Goal: Information Seeking & Learning: Learn about a topic

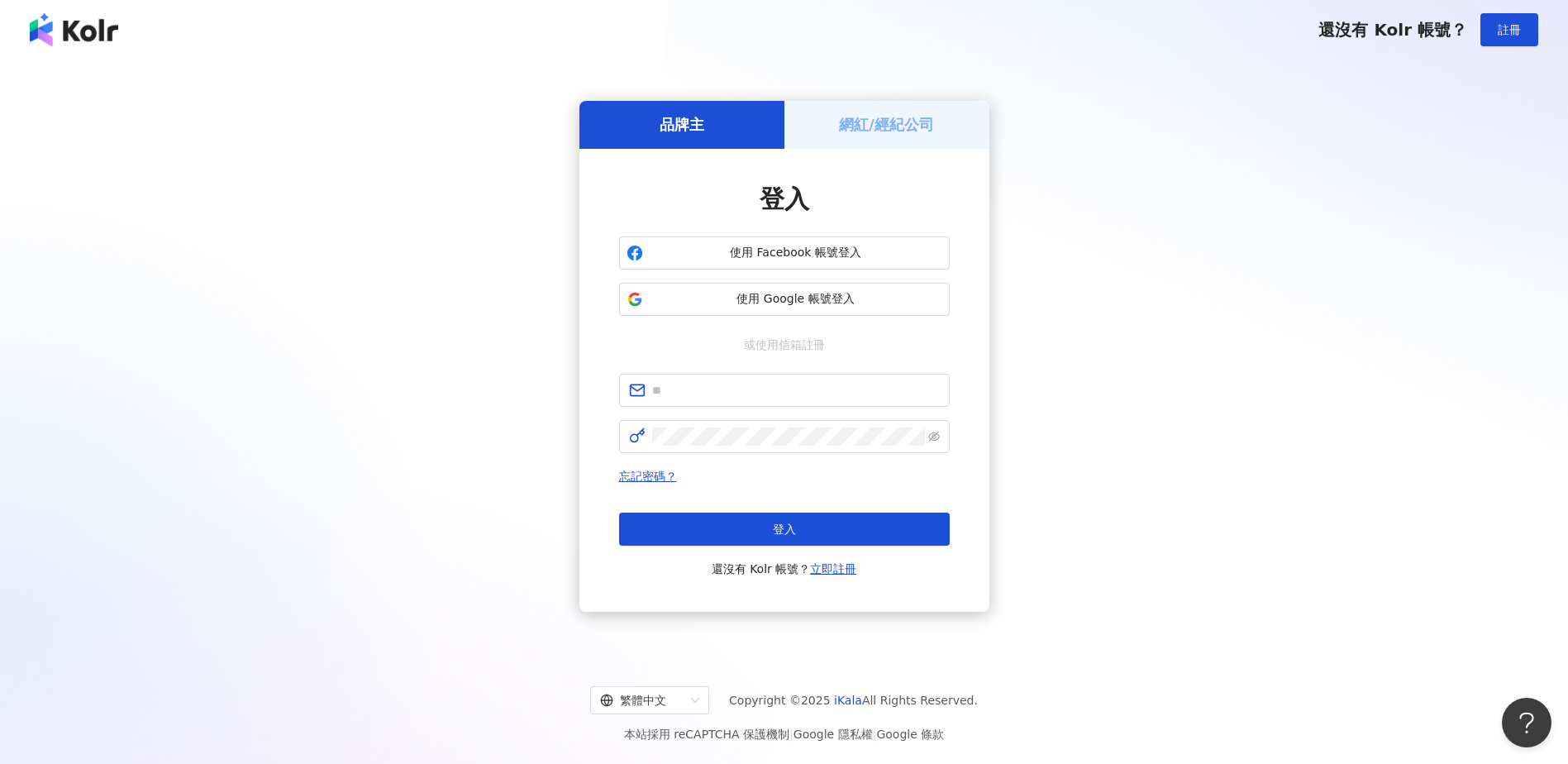
click at [812, 245] on span "使用 Facebook 帳號登入" at bounding box center [796, 253] width 293 height 17
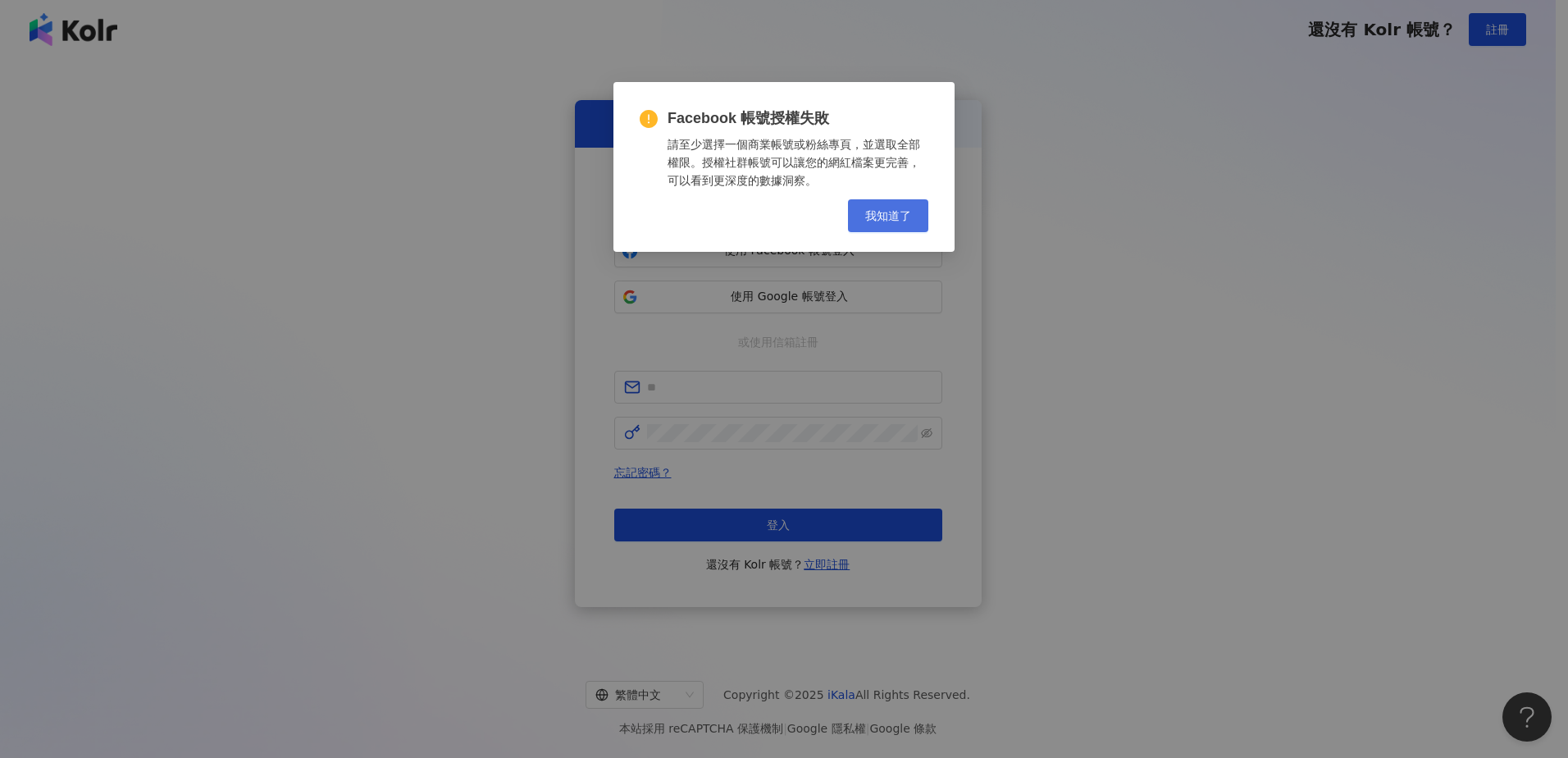
click at [893, 209] on span "我知道了" at bounding box center [888, 216] width 46 height 13
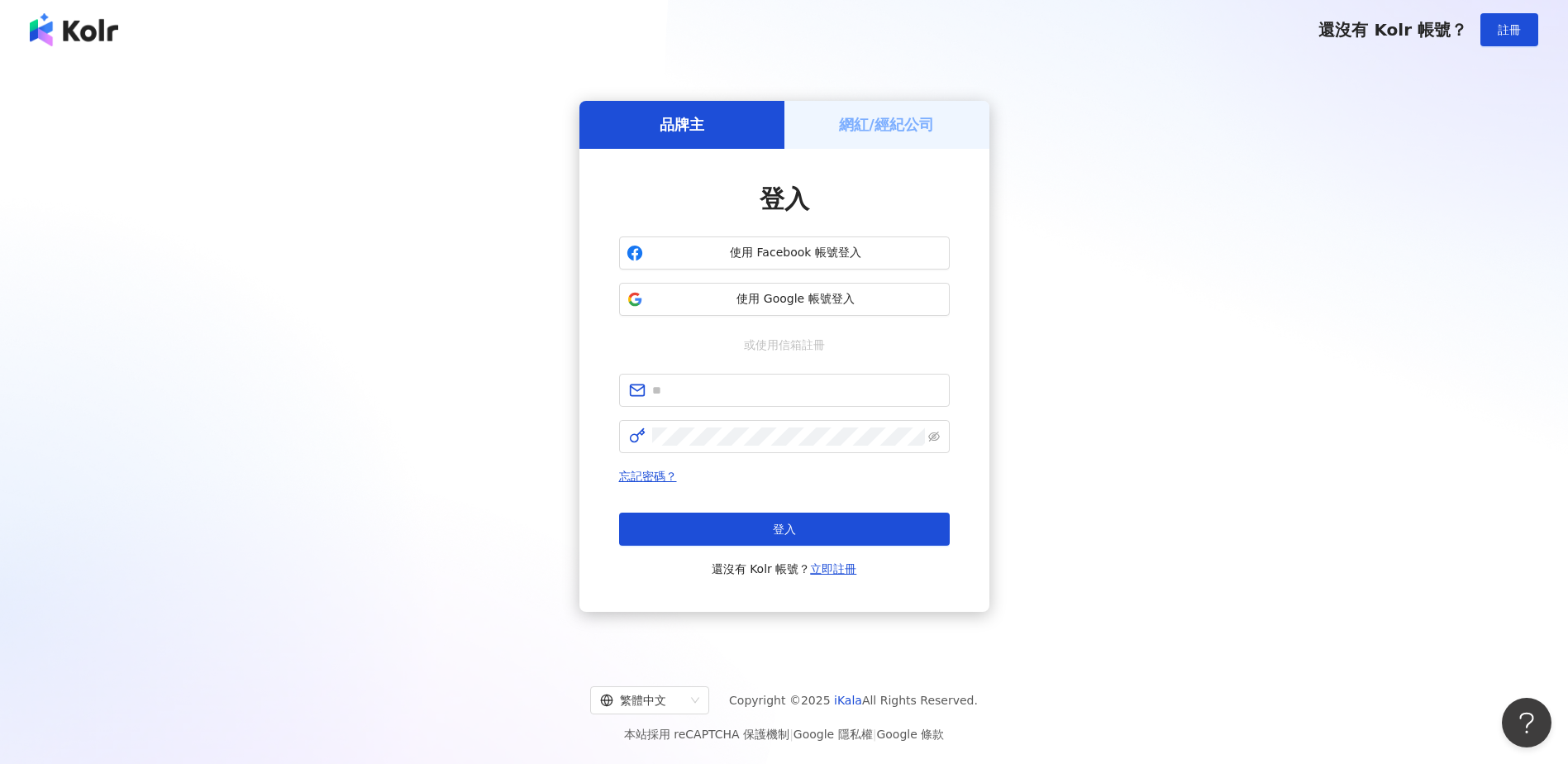
click at [891, 300] on span "使用 Google 帳號登入" at bounding box center [796, 300] width 293 height 17
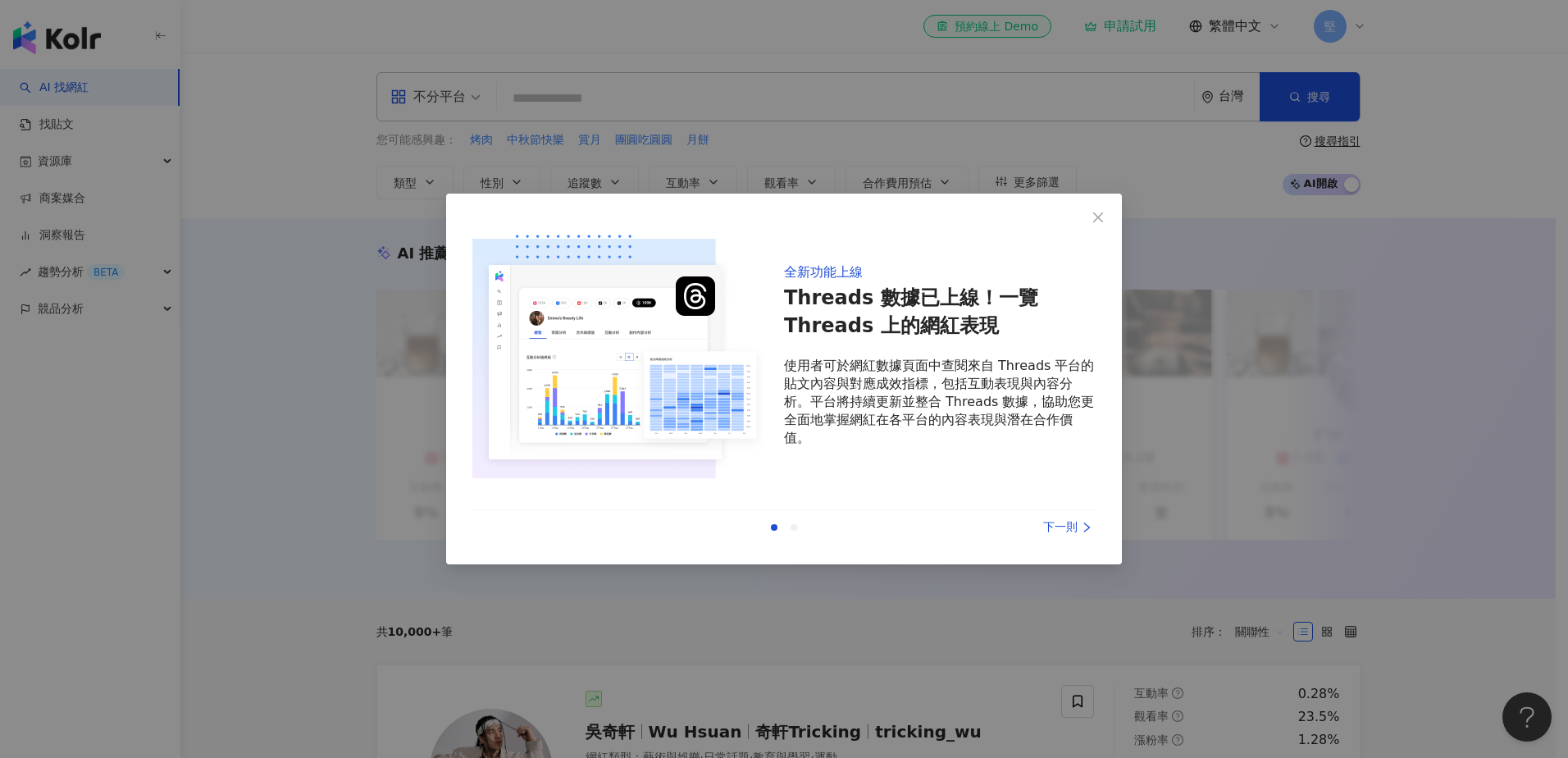
click at [1058, 538] on div "上一則 下一則" at bounding box center [784, 527] width 624 height 34
click at [1075, 517] on div "上一則 下一則" at bounding box center [784, 527] width 624 height 34
click at [1082, 531] on icon "right" at bounding box center [1087, 527] width 12 height 12
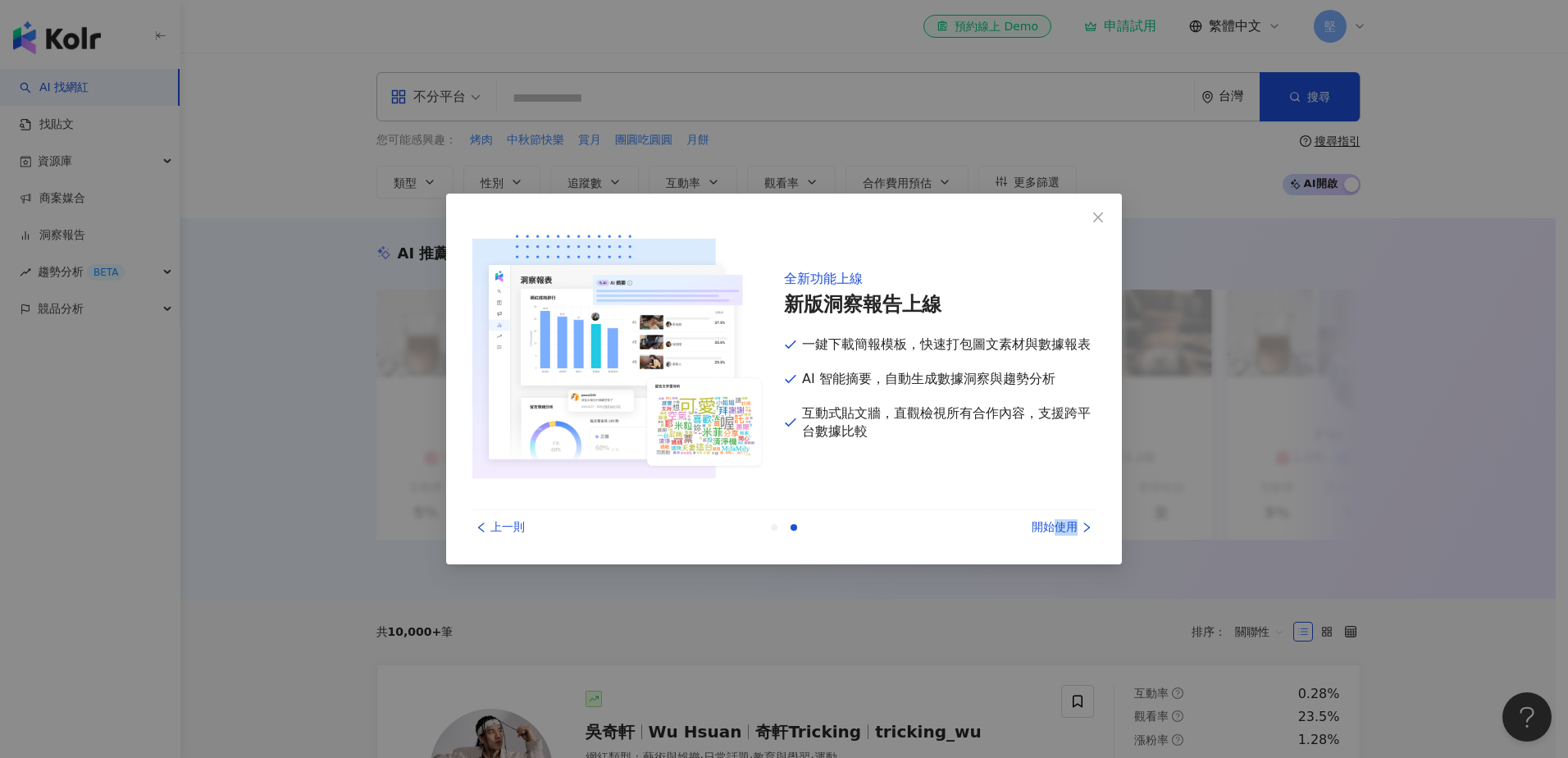
click at [1082, 531] on icon "right" at bounding box center [1087, 527] width 12 height 12
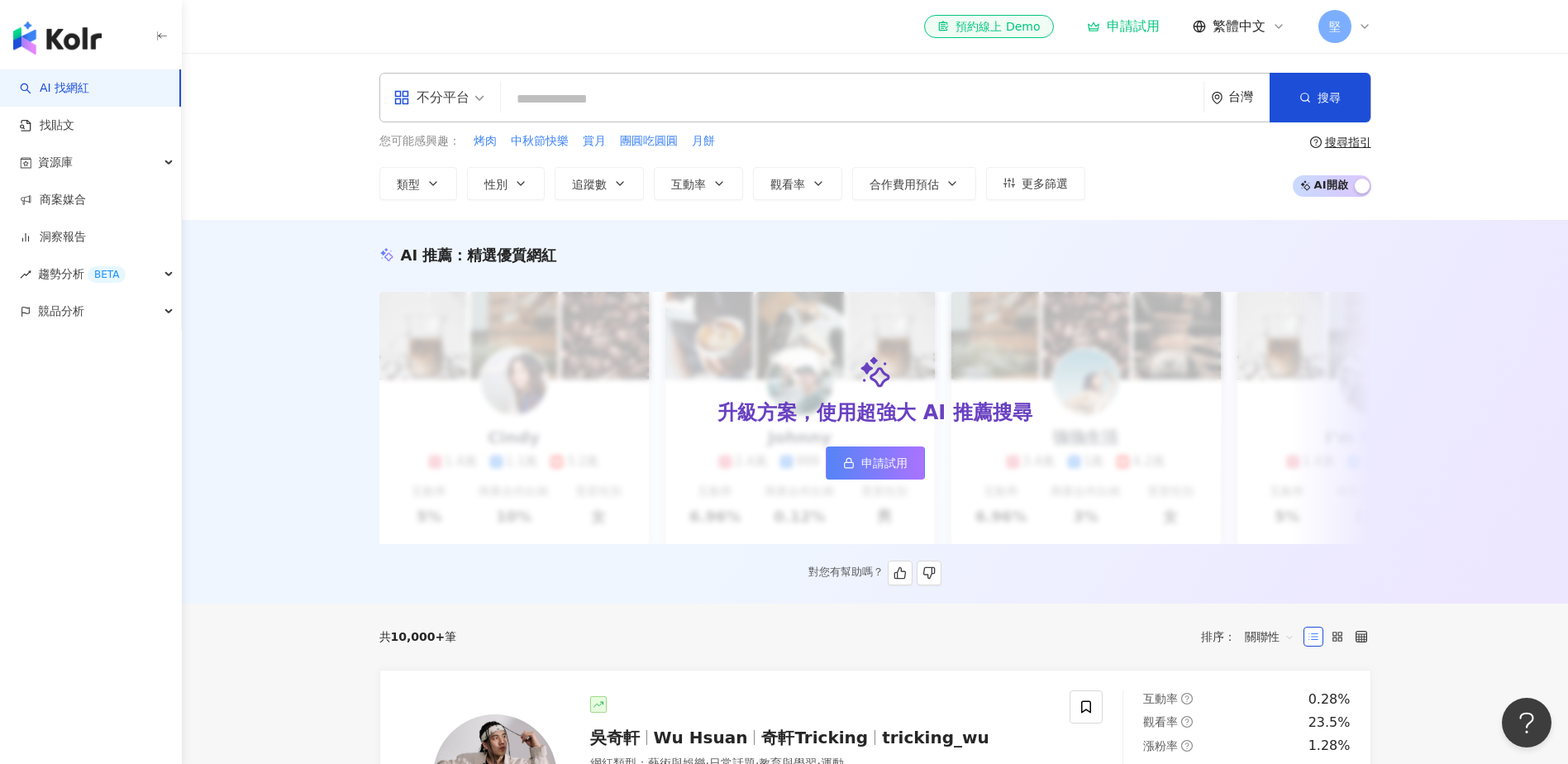
drag, startPoint x: 1090, startPoint y: 535, endPoint x: 965, endPoint y: 540, distance: 125.1
click at [965, 540] on div "升級方案，使用超強大 AI 推薦搜尋 申請試用" at bounding box center [875, 418] width 992 height 252
click at [419, 179] on button "類型" at bounding box center [419, 183] width 78 height 33
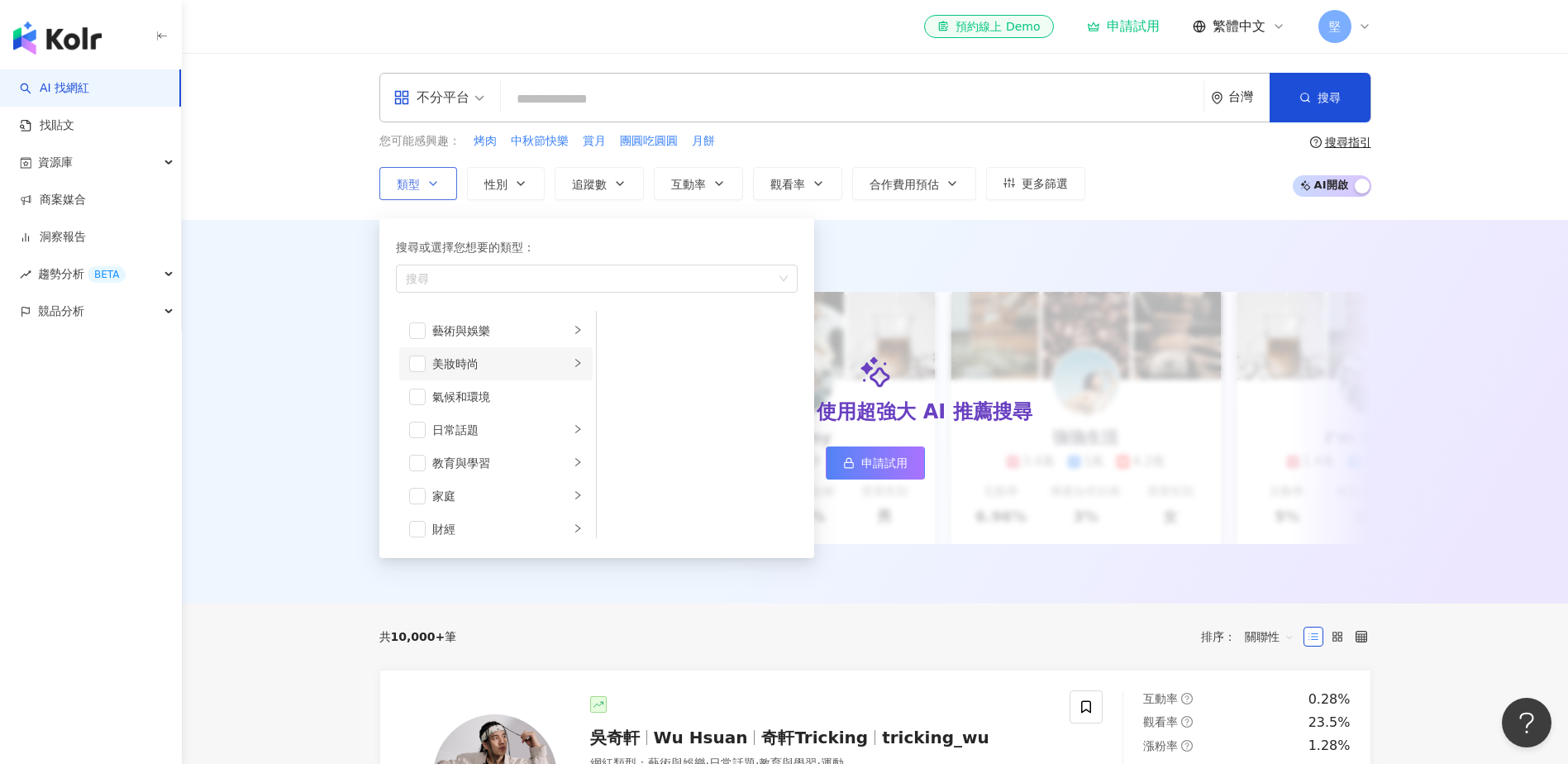
click at [460, 363] on div "美妝時尚" at bounding box center [501, 363] width 137 height 18
click at [414, 360] on span "button" at bounding box center [418, 364] width 17 height 17
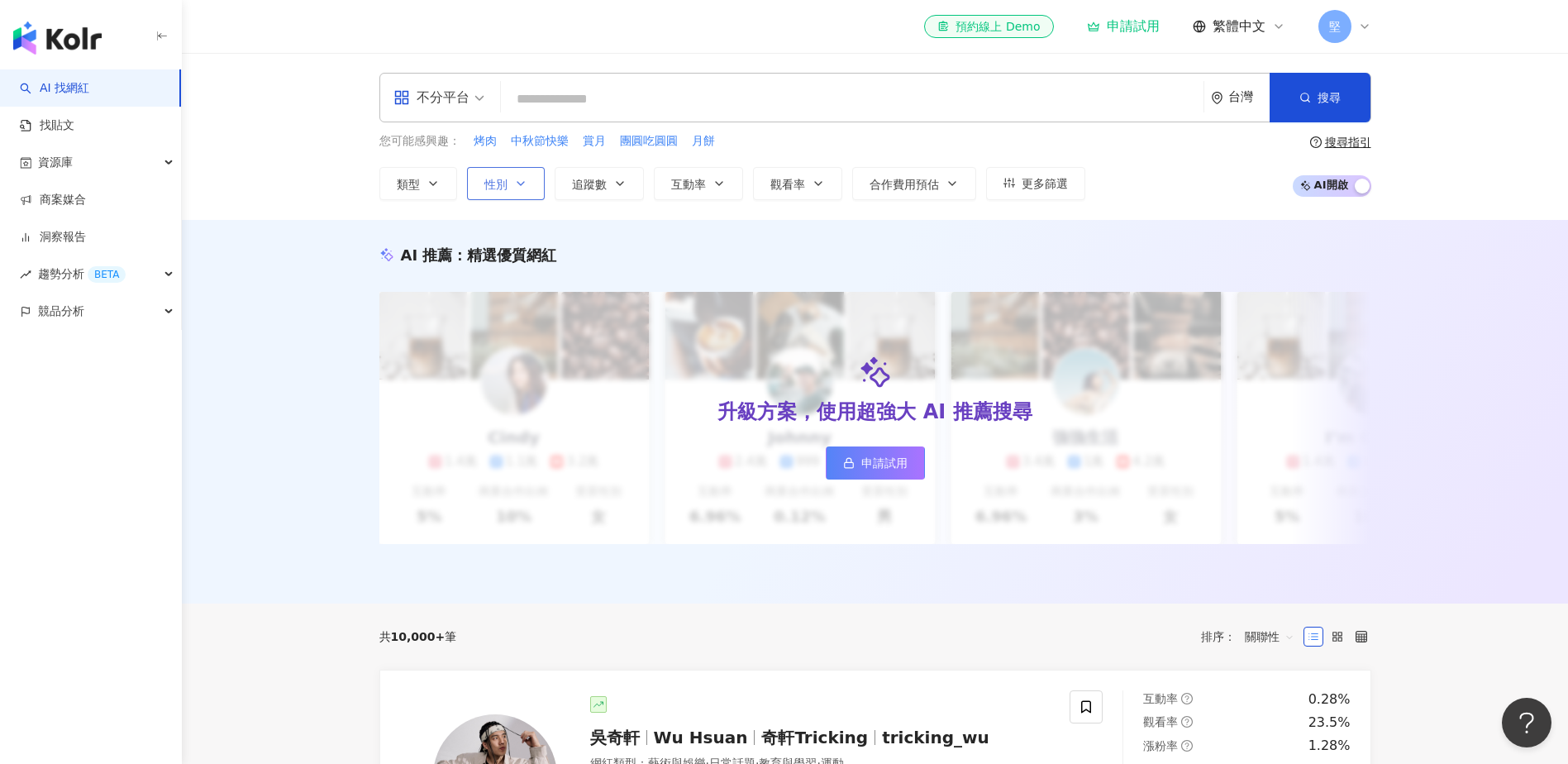
click at [493, 188] on span "性別" at bounding box center [496, 184] width 23 height 14
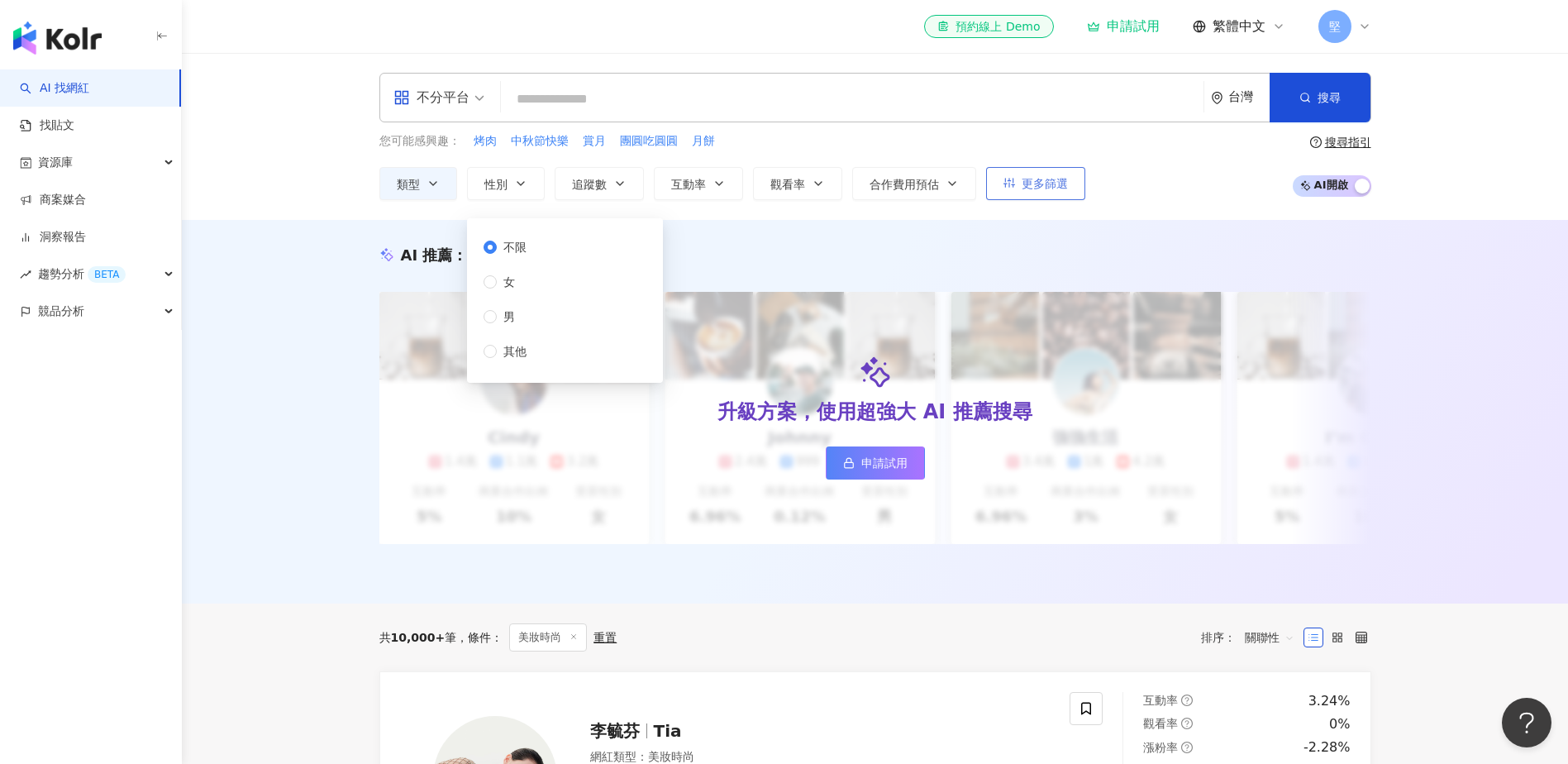
click at [1018, 193] on button "更多篩選" at bounding box center [1035, 183] width 99 height 33
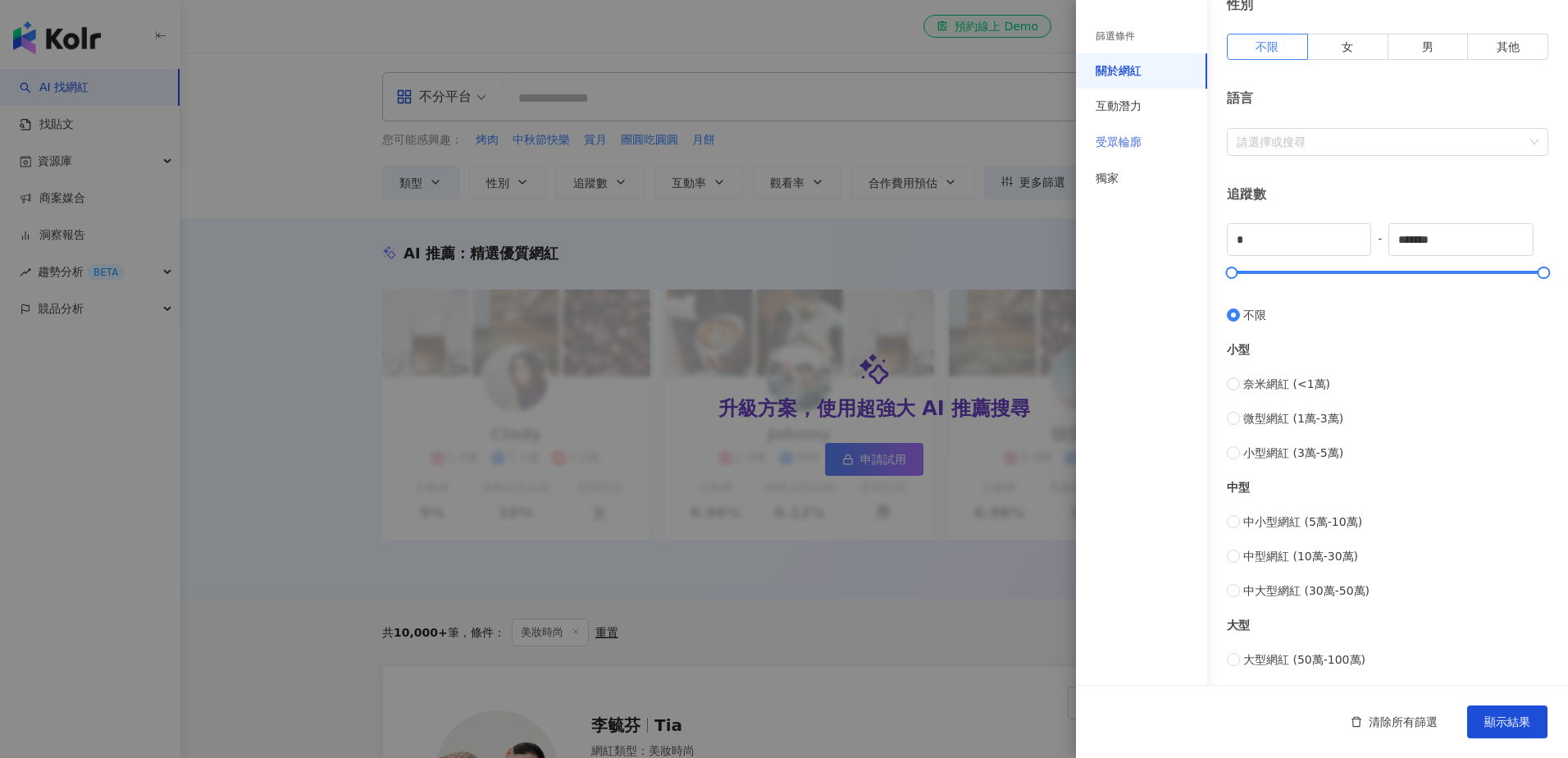
scroll to position [71, 0]
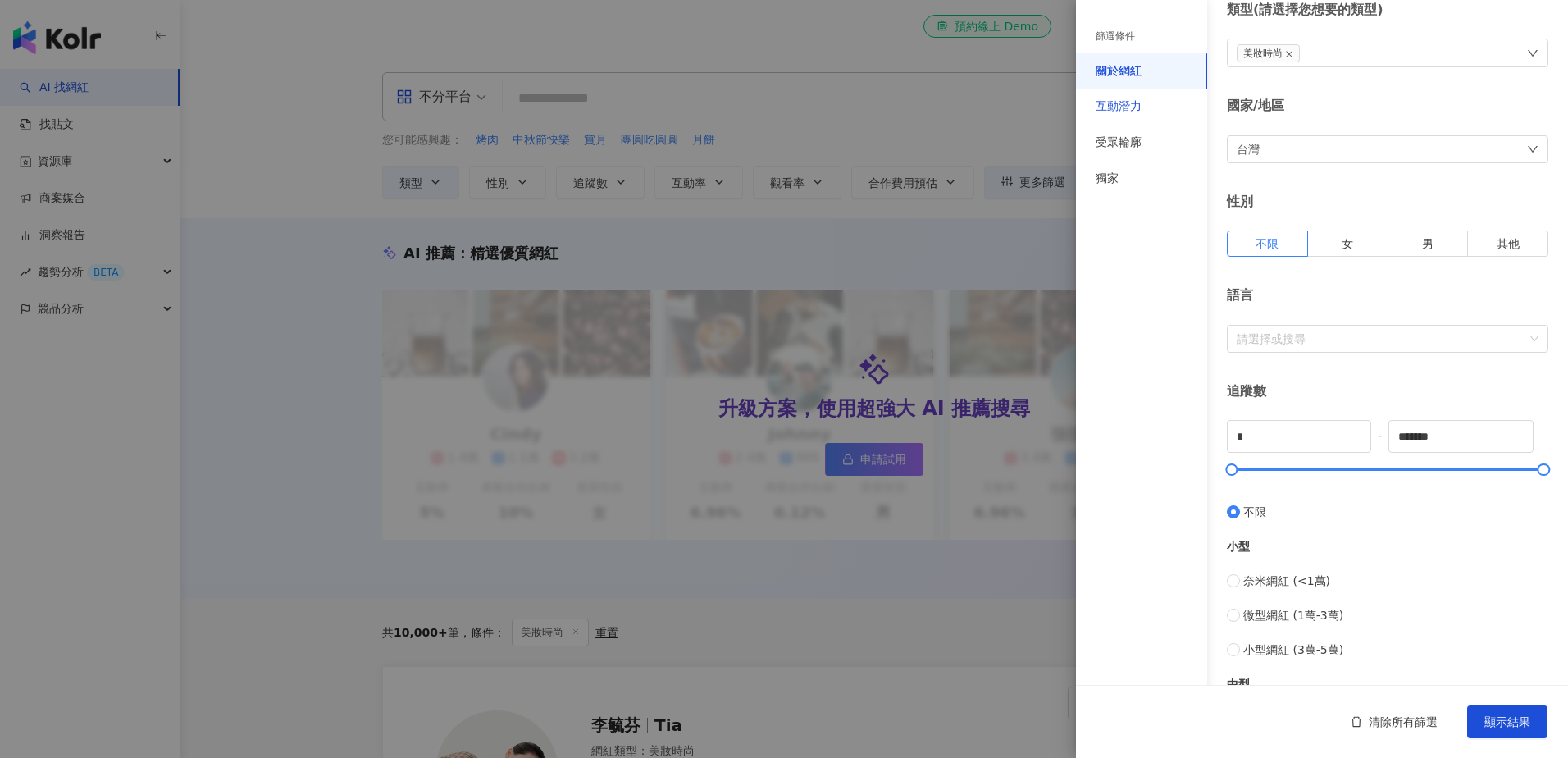
click at [1137, 101] on div "互動潛力" at bounding box center [1118, 107] width 46 height 17
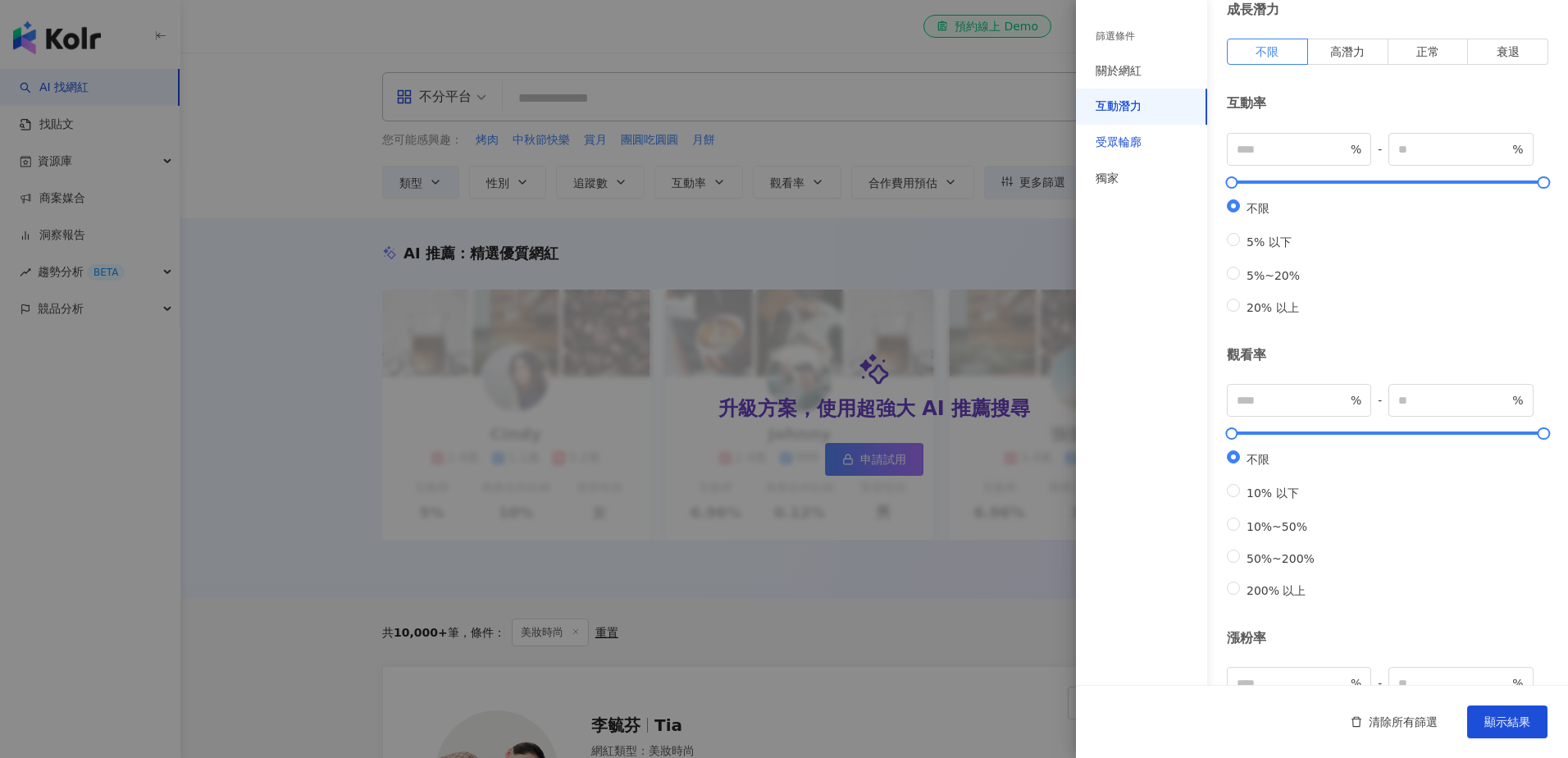
click at [1130, 149] on div "受眾輪廓" at bounding box center [1118, 143] width 46 height 17
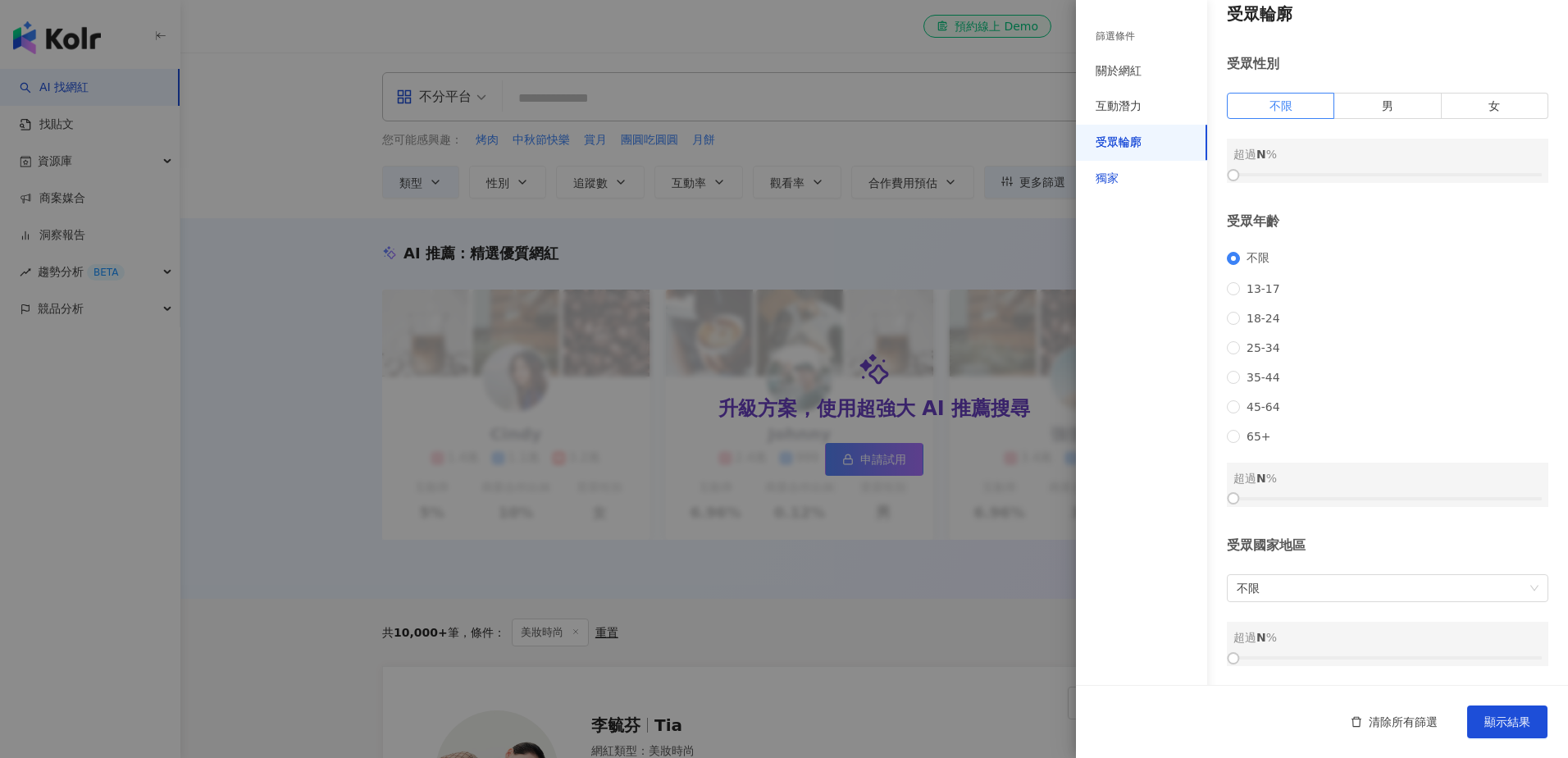
click at [1106, 186] on div "獨家" at bounding box center [1106, 179] width 23 height 17
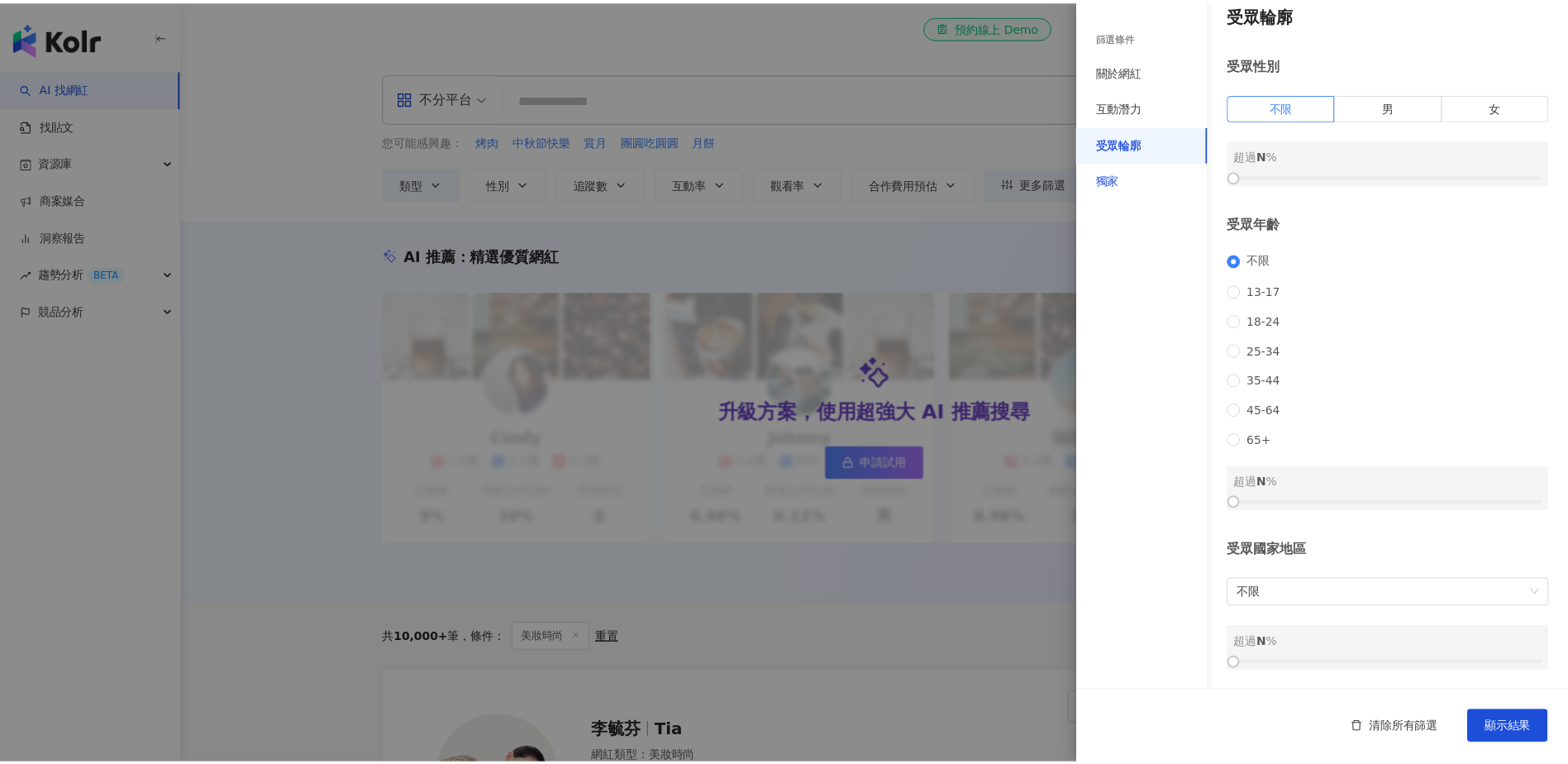
scroll to position [0, 0]
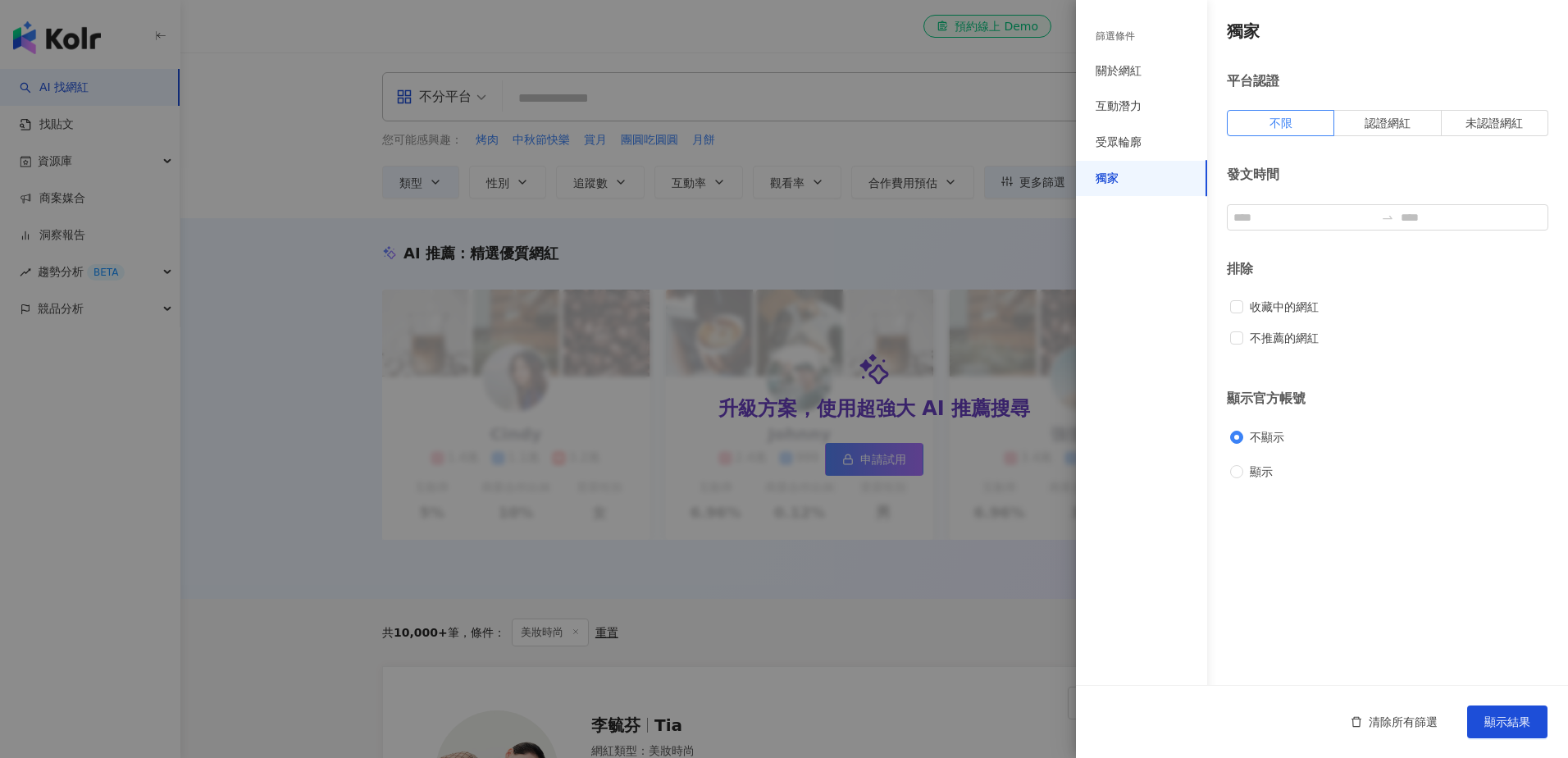
click at [1103, 42] on div "篩選條件" at bounding box center [1115, 36] width 39 height 14
click at [920, 96] on div at bounding box center [784, 379] width 1568 height 758
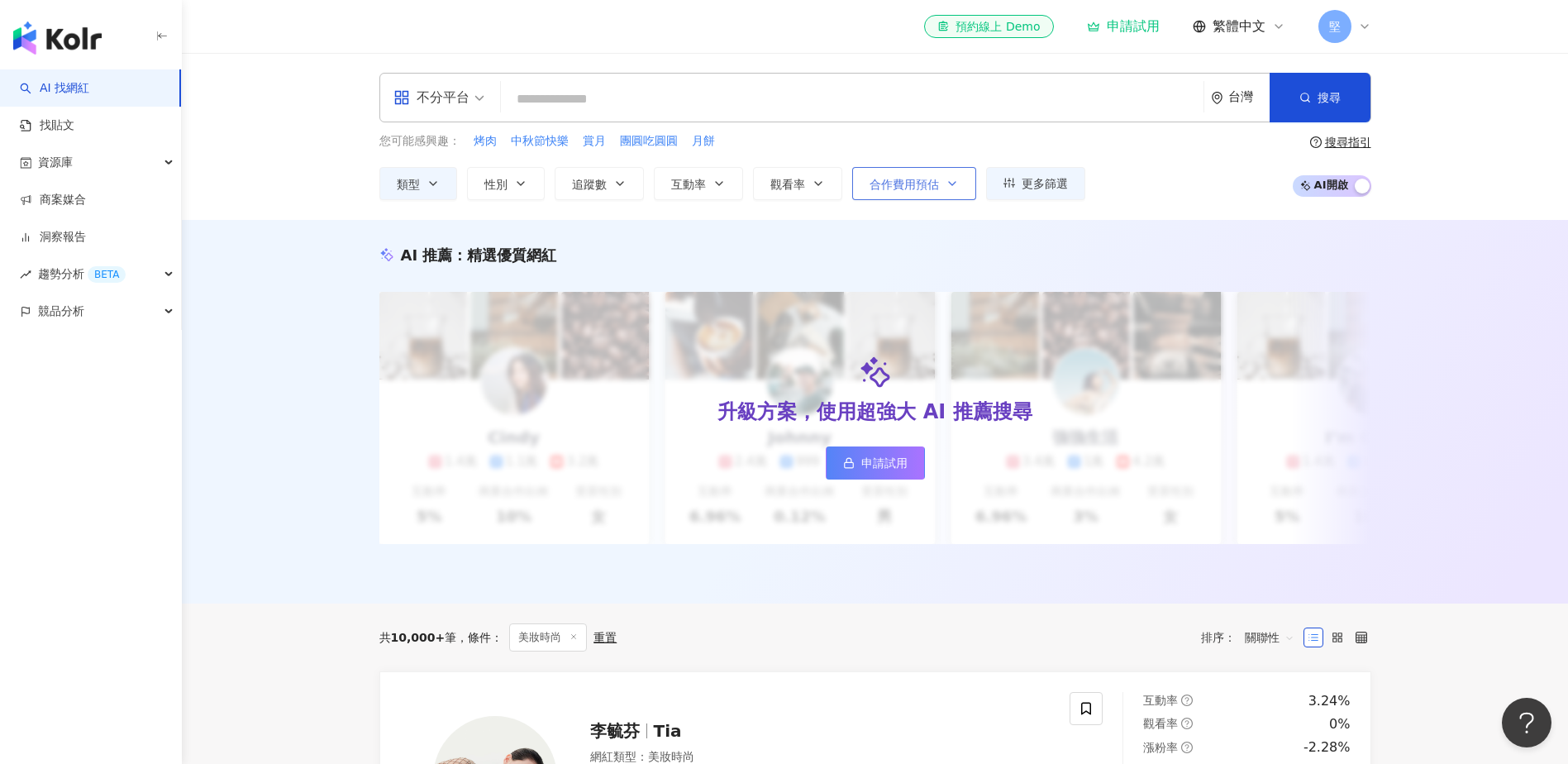
click at [925, 199] on button "合作費用預估" at bounding box center [913, 183] width 124 height 33
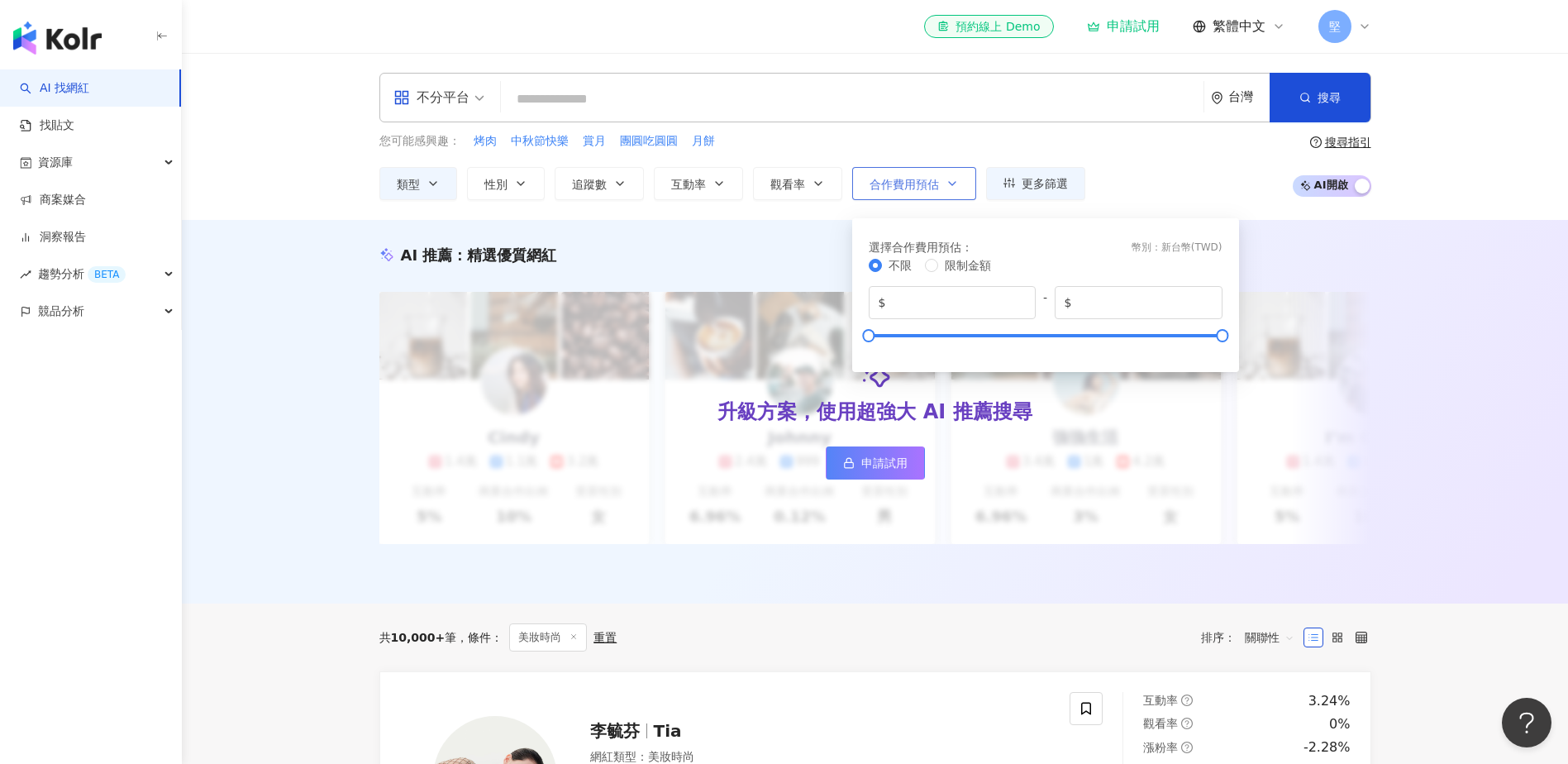
click at [925, 199] on button "合作費用預估" at bounding box center [913, 183] width 124 height 33
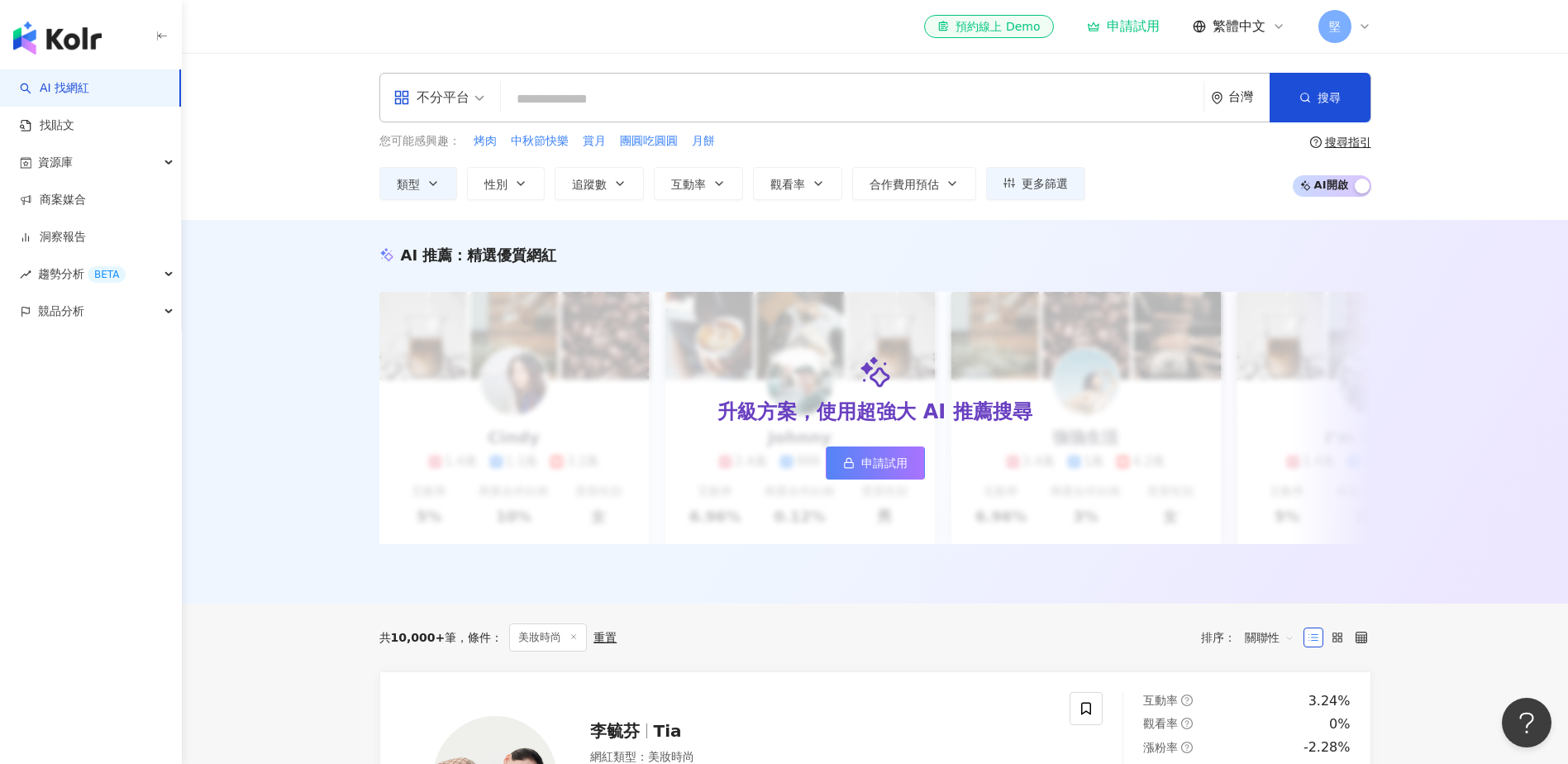
click at [488, 102] on div "不分平台" at bounding box center [438, 97] width 109 height 48
click at [303, 143] on div "不分平台 台灣 搜尋 您可能感興趣： 烤肉 中秋節快樂 賞月 團圓吃圓圓 月餅 類型 性別 追蹤數 互動率 觀看率 合作費用預估 更多篩選 篩選條件 關於網紅…" at bounding box center [874, 136] width 1386 height 167
click at [1330, 99] on span "搜尋" at bounding box center [1329, 97] width 23 height 14
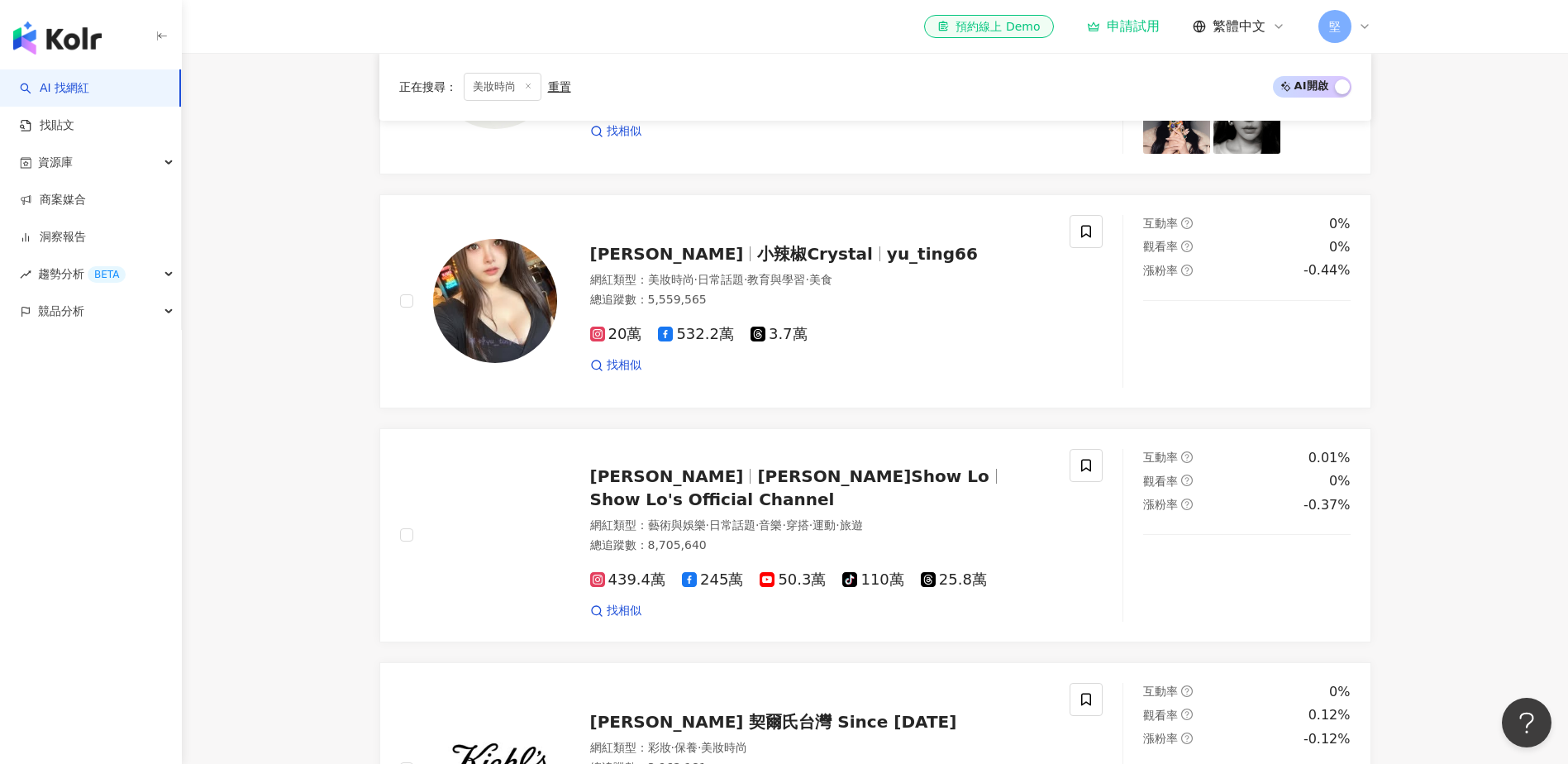
scroll to position [744, 0]
